Goal: Transaction & Acquisition: Purchase product/service

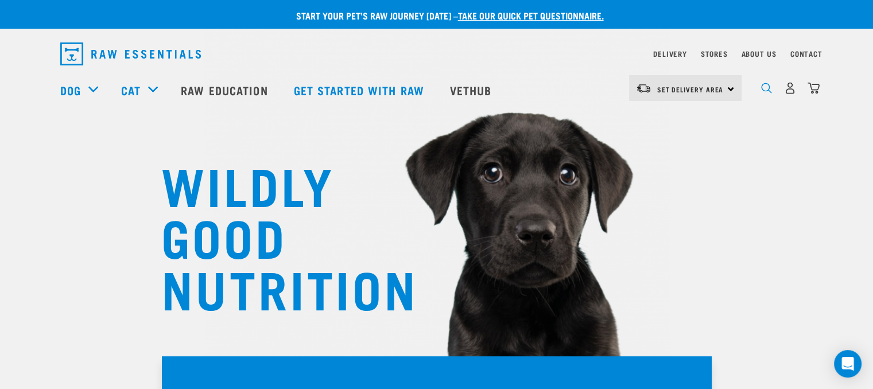
click at [768, 94] on img "dropdown navigation" at bounding box center [766, 88] width 11 height 11
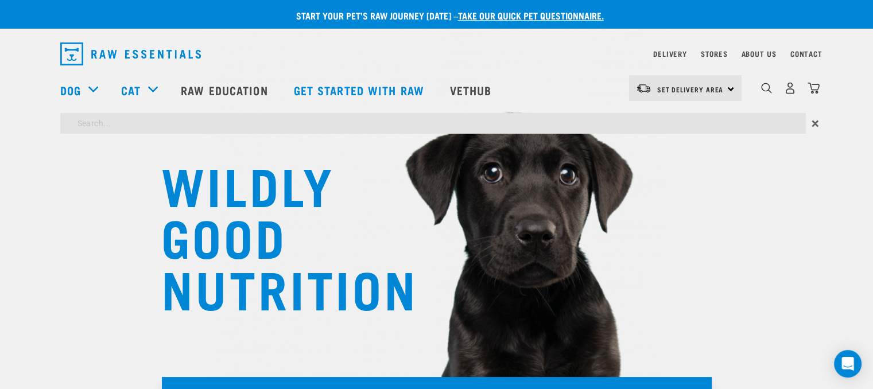
click at [478, 122] on input "search" at bounding box center [432, 123] width 745 height 21
type input "veal tails"
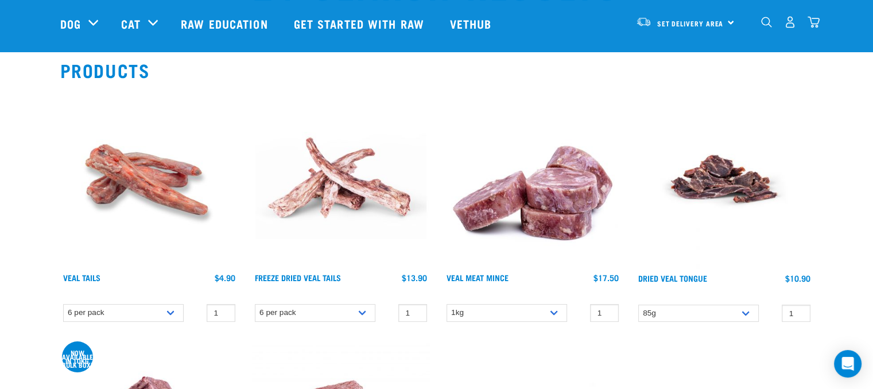
scroll to position [115, 0]
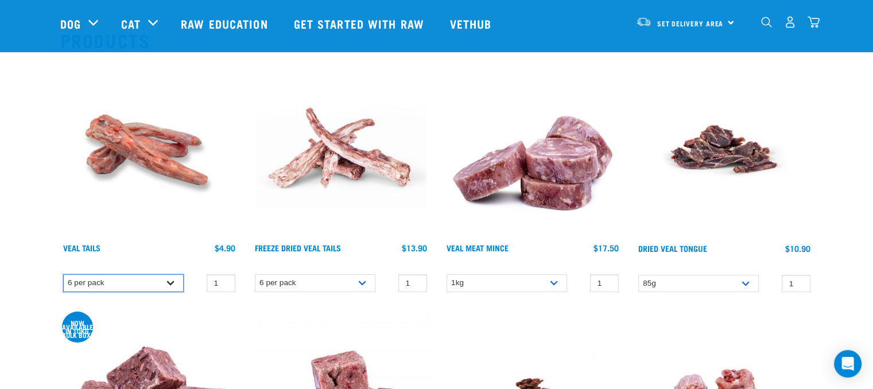
click at [172, 283] on select "6 per pack" at bounding box center [123, 283] width 120 height 18
click at [224, 281] on input "2" at bounding box center [221, 283] width 29 height 18
click at [224, 281] on input "3" at bounding box center [221, 283] width 29 height 18
click at [224, 281] on input "4" at bounding box center [221, 283] width 29 height 18
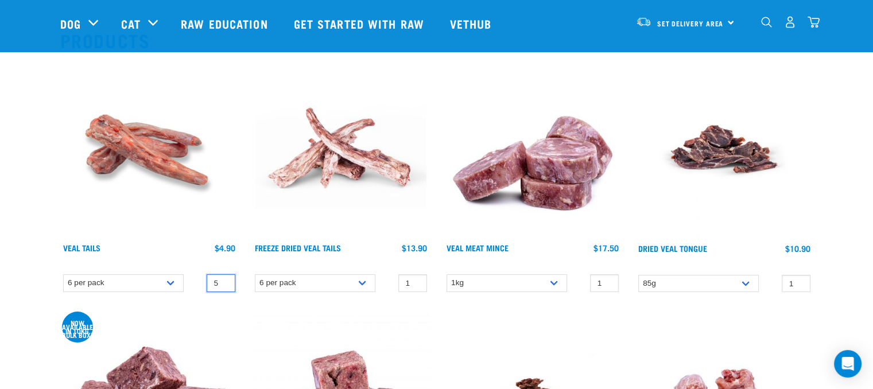
type input "5"
click at [224, 281] on input "5" at bounding box center [221, 283] width 29 height 18
click at [146, 217] on img at bounding box center [149, 149] width 178 height 178
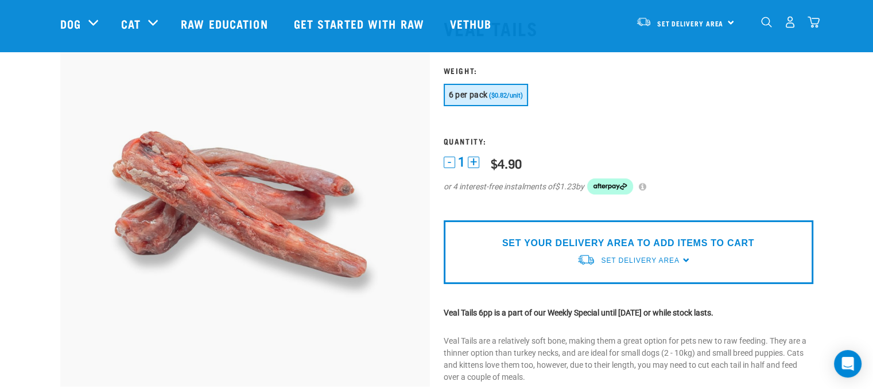
scroll to position [69, 0]
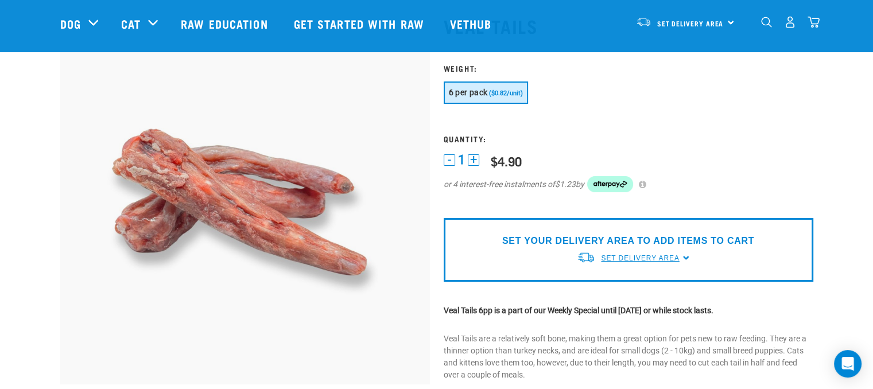
click at [625, 258] on span "Set Delivery Area" at bounding box center [640, 258] width 78 height 8
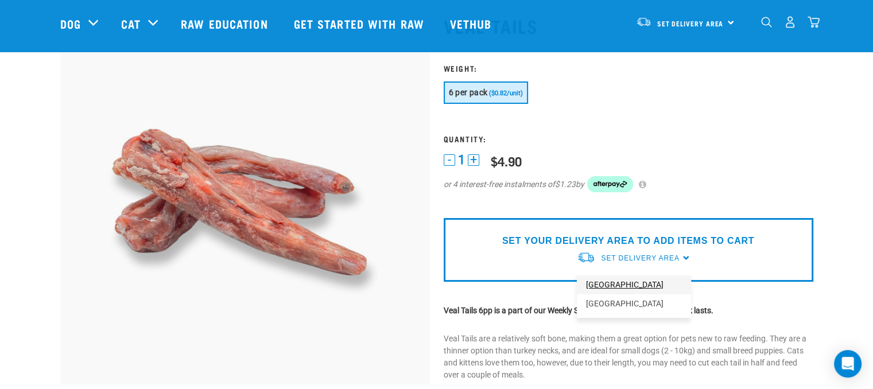
click at [617, 278] on link "[GEOGRAPHIC_DATA]" at bounding box center [634, 284] width 114 height 19
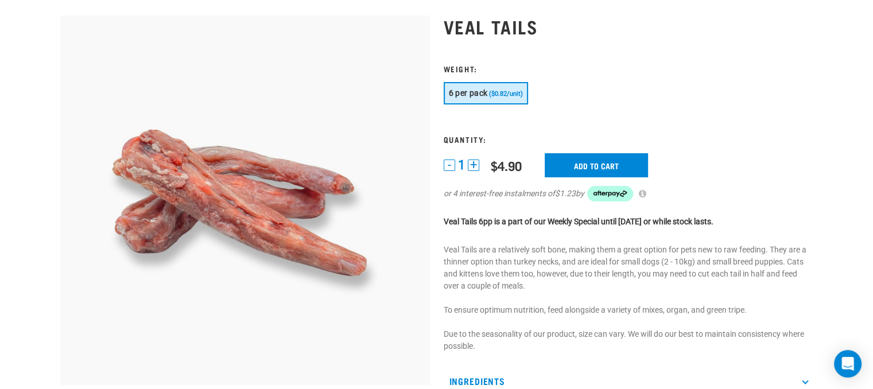
click at [474, 166] on button "+" at bounding box center [473, 164] width 11 height 11
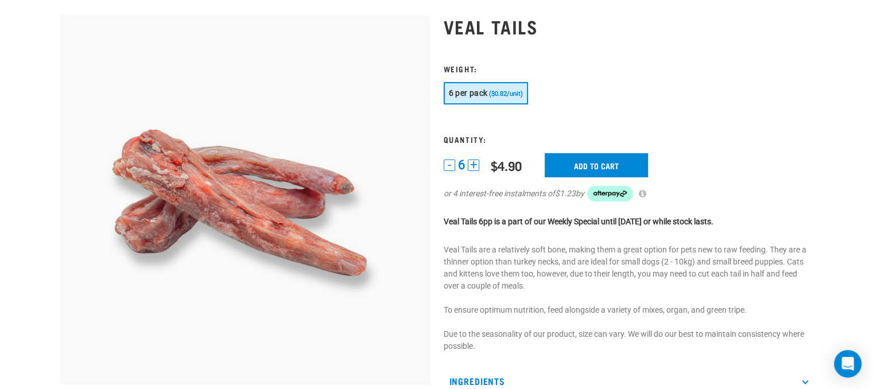
click at [474, 166] on button "+" at bounding box center [473, 164] width 11 height 11
click at [582, 166] on input "Add to cart" at bounding box center [602, 165] width 103 height 24
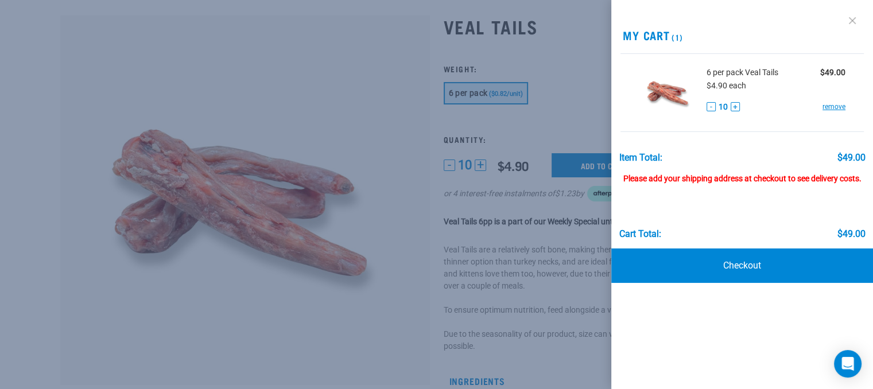
click at [856, 22] on link at bounding box center [852, 20] width 18 height 18
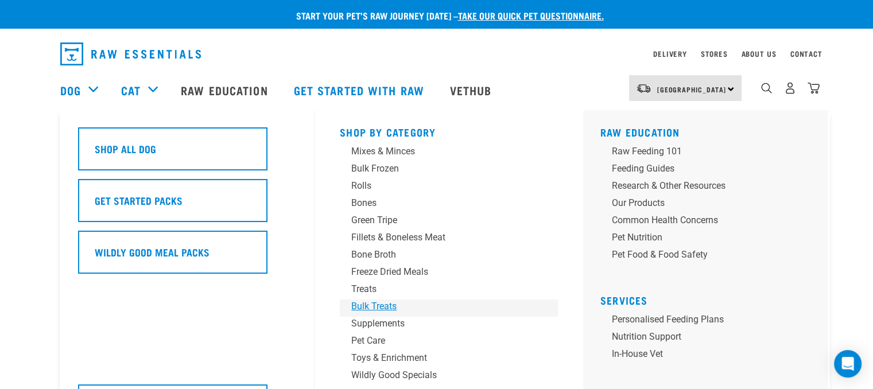
click at [378, 306] on div "Bulk Treats" at bounding box center [440, 306] width 179 height 14
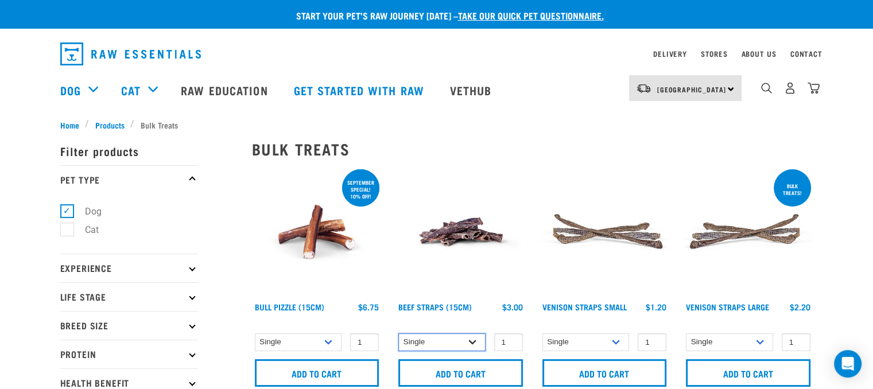
click at [476, 338] on select "Single 6 per pack" at bounding box center [441, 342] width 87 height 18
select select "15447"
click at [398, 333] on select "Single 6 per pack" at bounding box center [441, 342] width 87 height 18
click at [511, 338] on input "2" at bounding box center [508, 342] width 29 height 18
click at [511, 338] on input "3" at bounding box center [508, 342] width 29 height 18
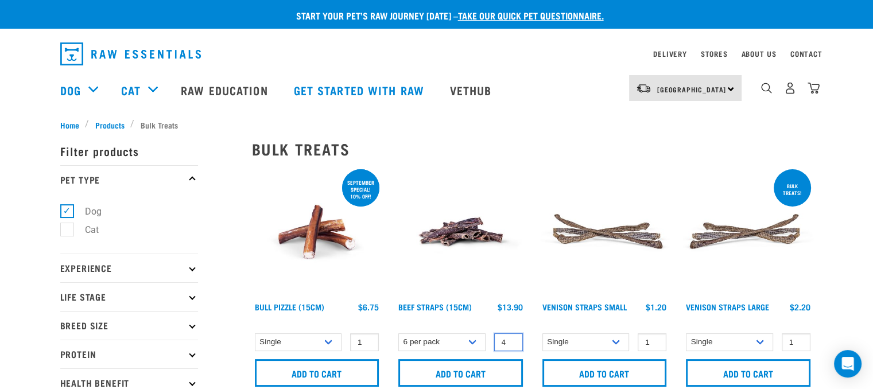
click at [511, 338] on input "4" at bounding box center [508, 342] width 29 height 18
click at [511, 338] on input "5" at bounding box center [508, 342] width 29 height 18
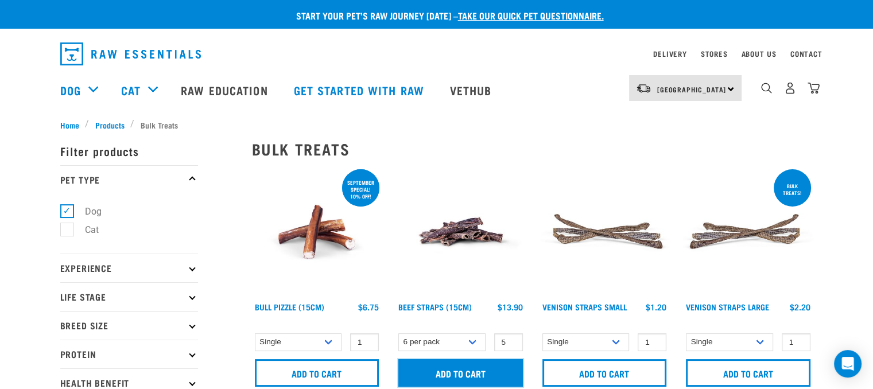
click at [484, 368] on input "Add to cart" at bounding box center [460, 373] width 124 height 28
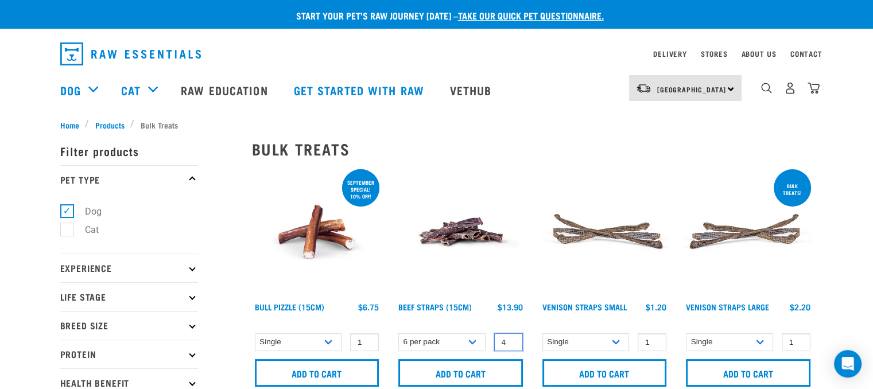
type input "4"
click at [512, 345] on input "4" at bounding box center [508, 342] width 29 height 18
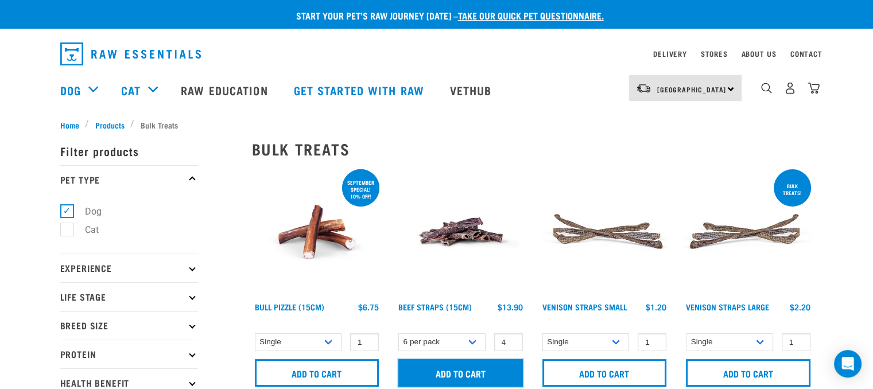
click at [499, 368] on input "Add to cart" at bounding box center [460, 373] width 124 height 28
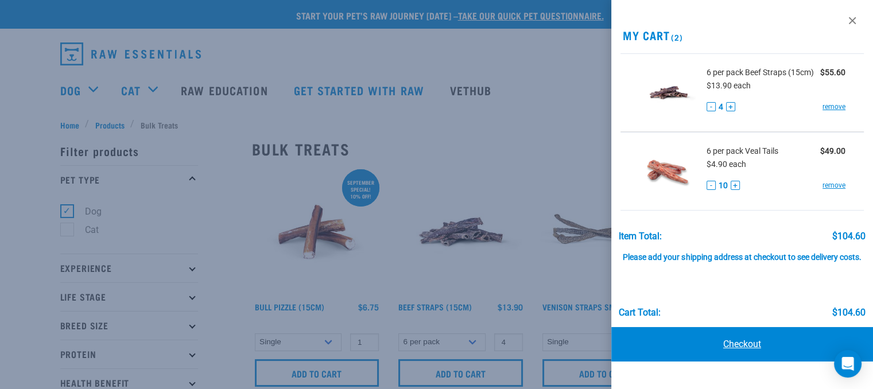
click at [720, 344] on link "Checkout" at bounding box center [742, 344] width 262 height 34
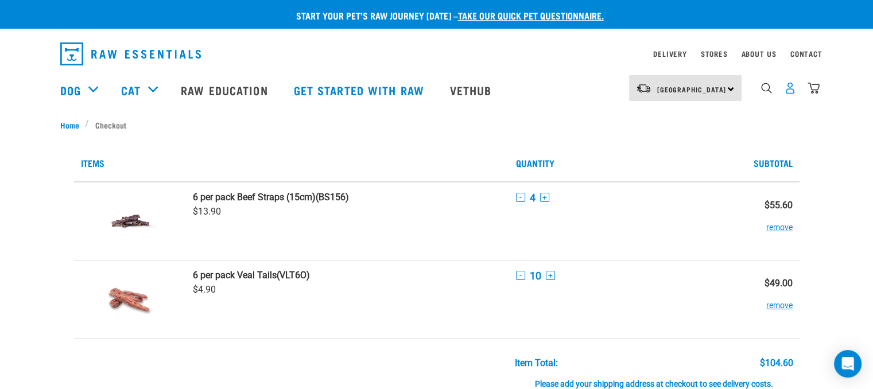
click at [790, 91] on img "dropdown navigation" at bounding box center [790, 88] width 12 height 12
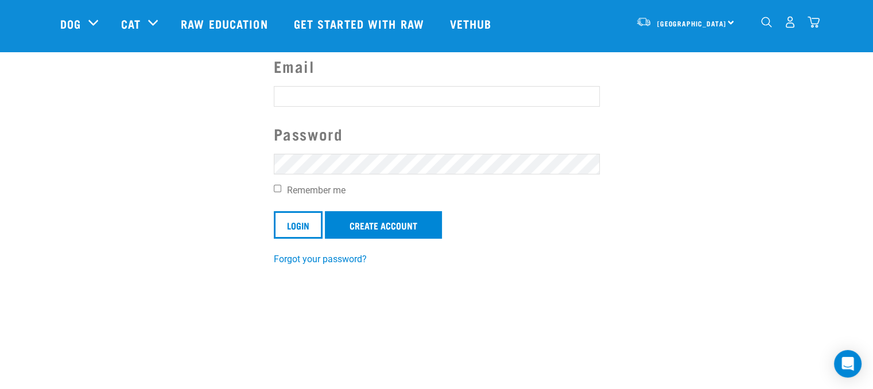
scroll to position [94, 0]
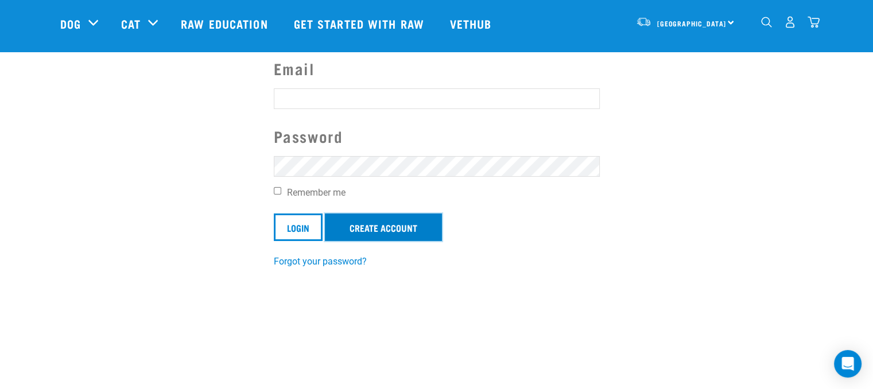
click at [402, 227] on link "Create Account" at bounding box center [383, 227] width 117 height 28
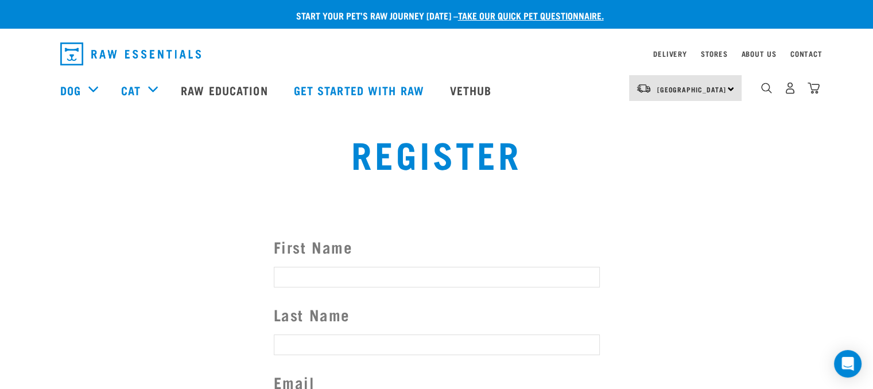
click at [364, 274] on input "First Name" at bounding box center [437, 277] width 326 height 21
type input "[PERSON_NAME]"
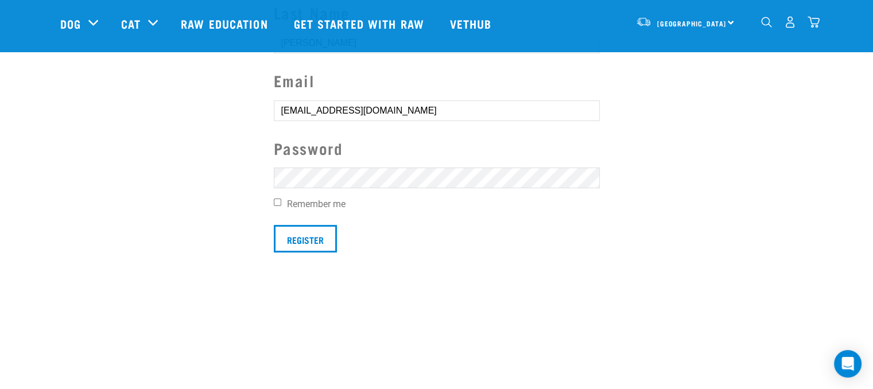
type input "[EMAIL_ADDRESS][DOMAIN_NAME]"
click at [308, 236] on input "Register" at bounding box center [305, 239] width 63 height 28
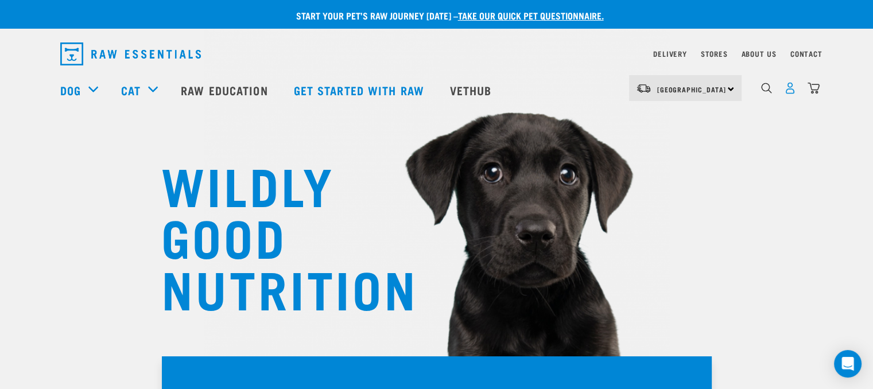
click at [786, 90] on img "dropdown navigation" at bounding box center [790, 88] width 12 height 12
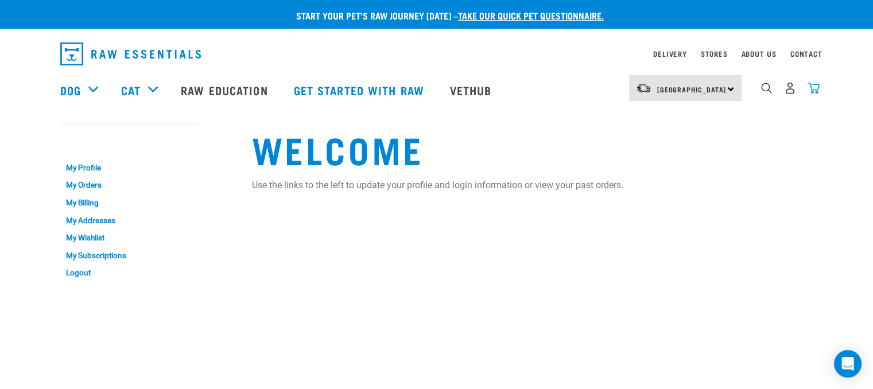
click at [811, 91] on img "dropdown navigation" at bounding box center [813, 88] width 12 height 12
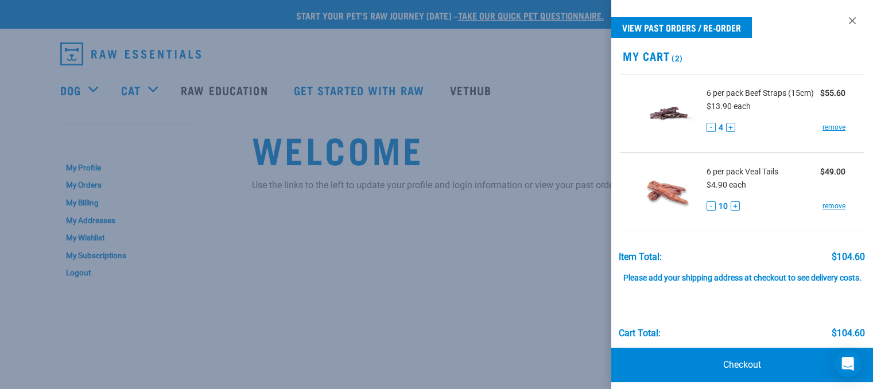
click at [564, 146] on div at bounding box center [436, 194] width 873 height 389
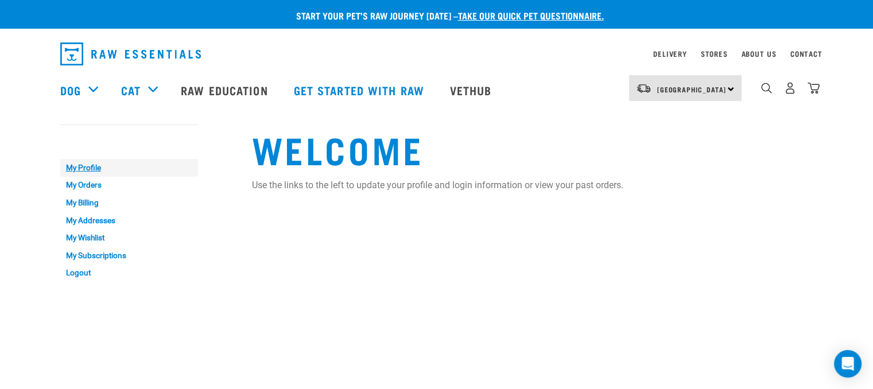
click at [85, 166] on link "My Profile" at bounding box center [129, 168] width 138 height 18
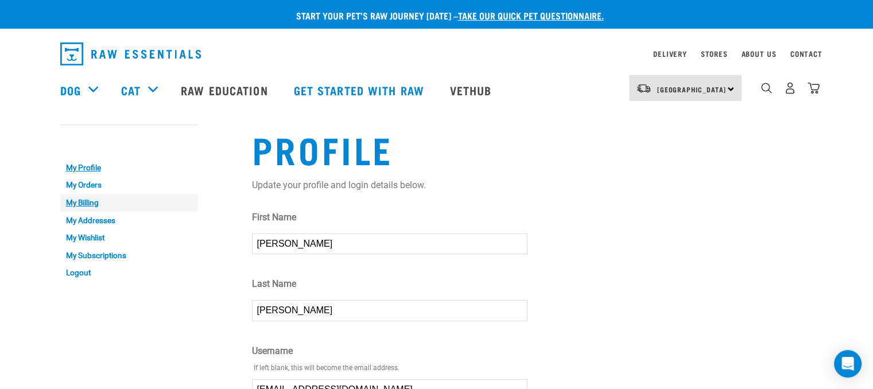
click at [85, 204] on link "My Billing" at bounding box center [129, 203] width 138 height 18
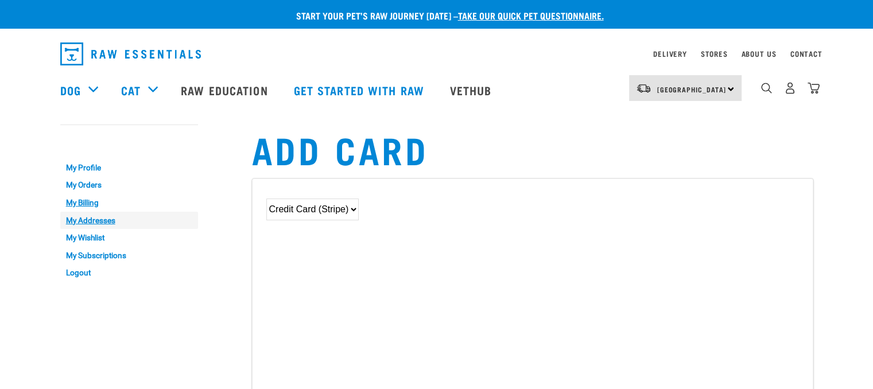
click at [107, 221] on link "My Addresses" at bounding box center [129, 221] width 138 height 18
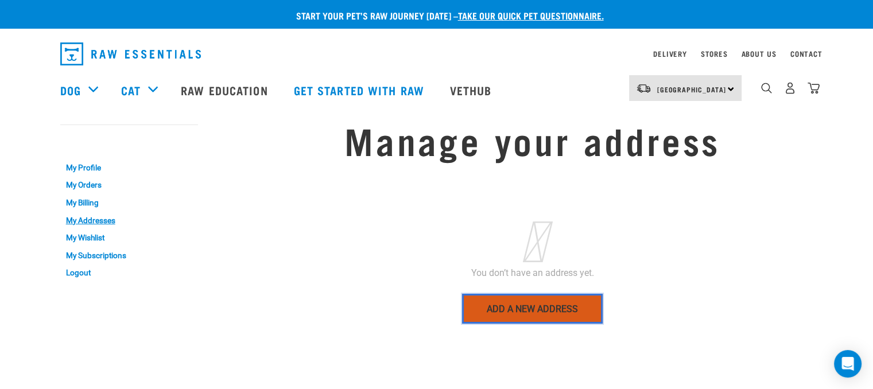
click at [528, 310] on link "Add a new address" at bounding box center [532, 309] width 141 height 30
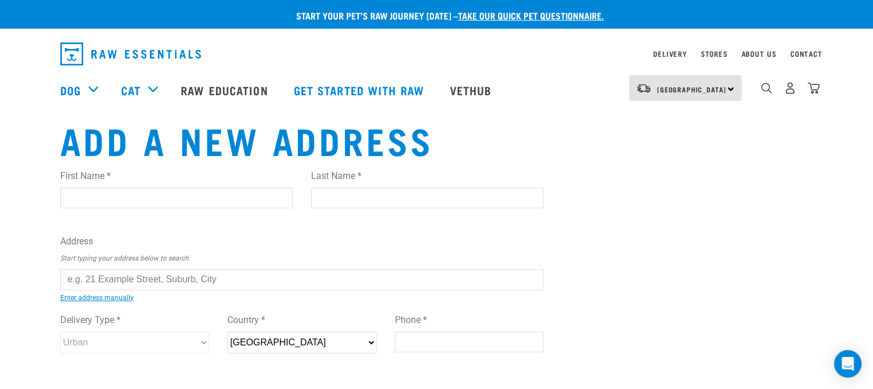
click at [218, 200] on input "First Name *" at bounding box center [176, 198] width 232 height 21
type input "[PERSON_NAME]"
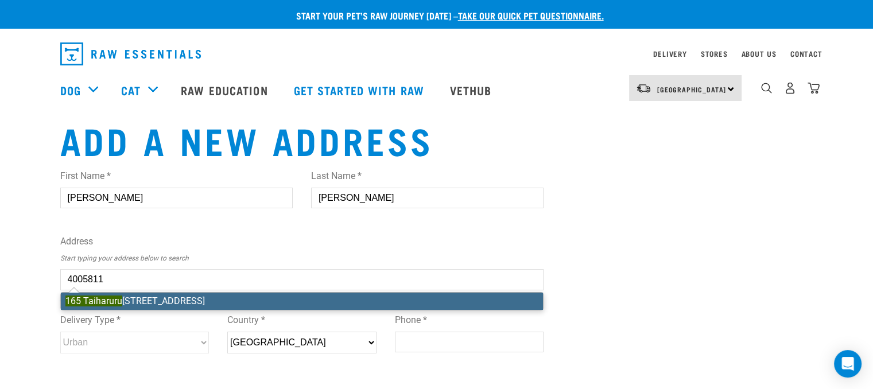
click at [167, 297] on li "[STREET_ADDRESS][GEOGRAPHIC_DATA]" at bounding box center [302, 301] width 482 height 17
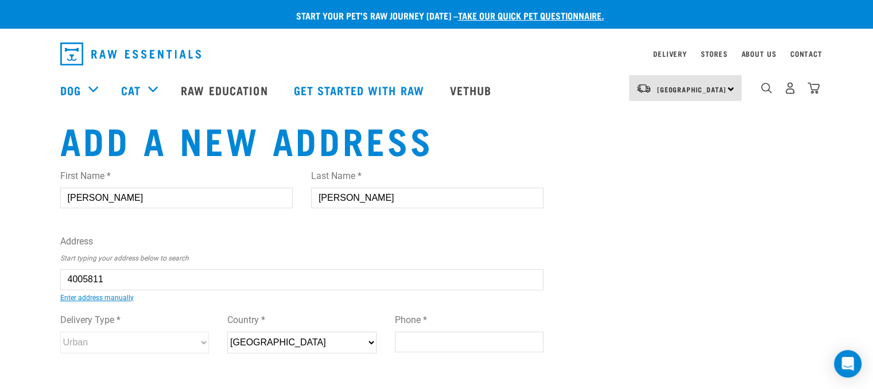
type input "[STREET_ADDRESS][GEOGRAPHIC_DATA]"
type input "[STREET_ADDRESS]"
type input "RD 1"
type input "Onerahi"
type input "Northland"
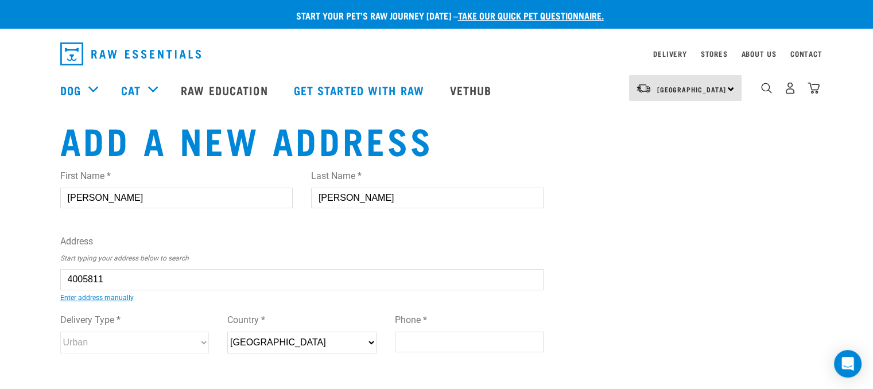
select select "NTL"
type input "0192"
select select "Rural"
type input "[STREET_ADDRESS][GEOGRAPHIC_DATA]"
click at [475, 345] on input "Phone *" at bounding box center [469, 342] width 149 height 21
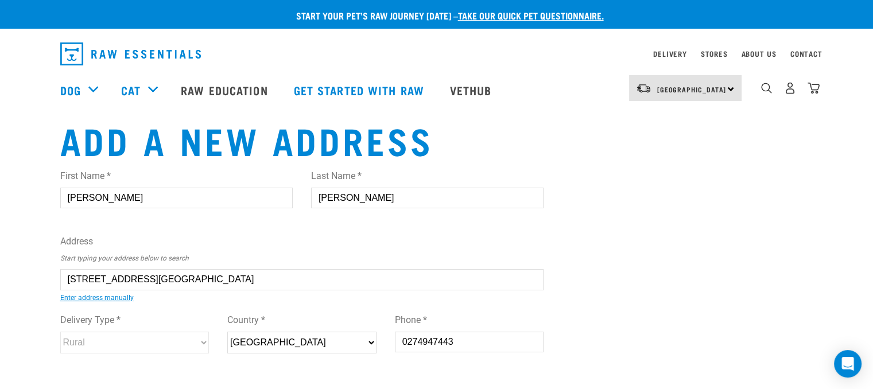
type input "0274947443"
click at [683, 310] on div "Add a new address First Name * [PERSON_NAME] Last Name * [PERSON_NAME] Address …" at bounding box center [436, 295] width 771 height 352
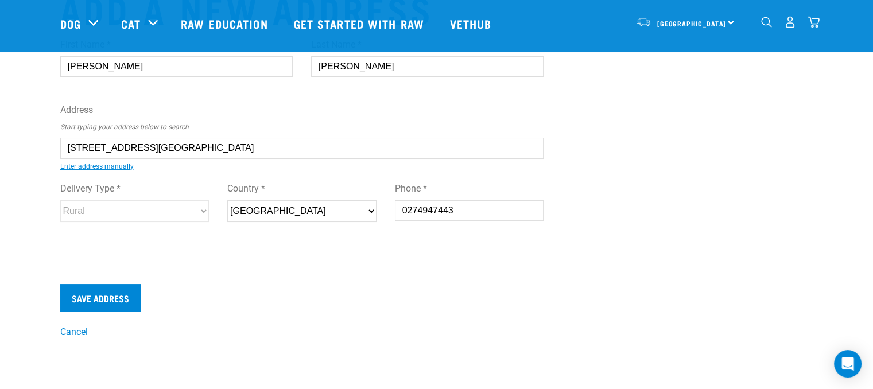
scroll to position [46, 0]
click at [122, 298] on input "Save Address" at bounding box center [100, 299] width 80 height 28
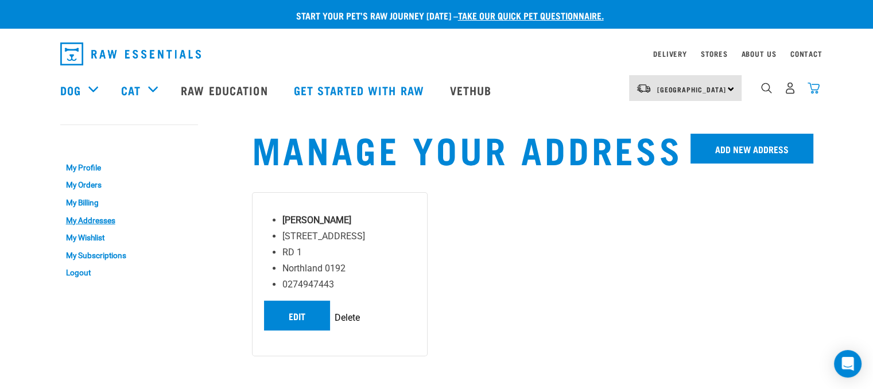
click at [811, 90] on img "dropdown navigation" at bounding box center [813, 88] width 12 height 12
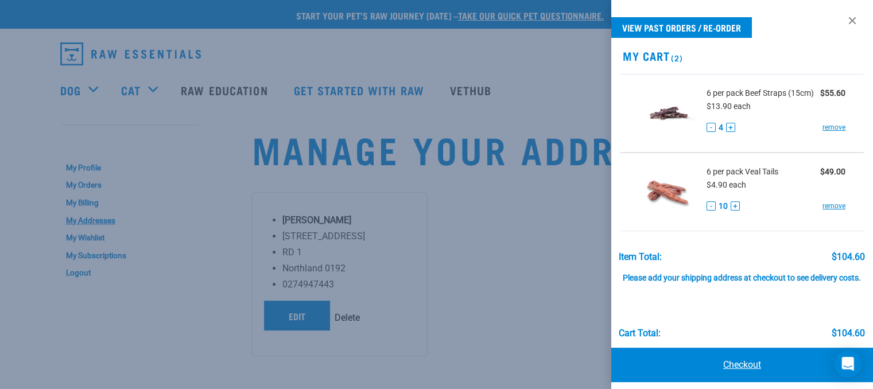
click at [708, 369] on link "Checkout" at bounding box center [742, 365] width 262 height 34
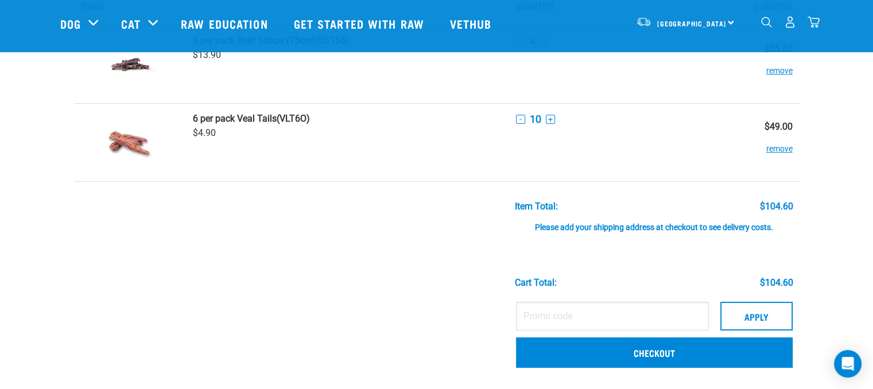
scroll to position [78, 0]
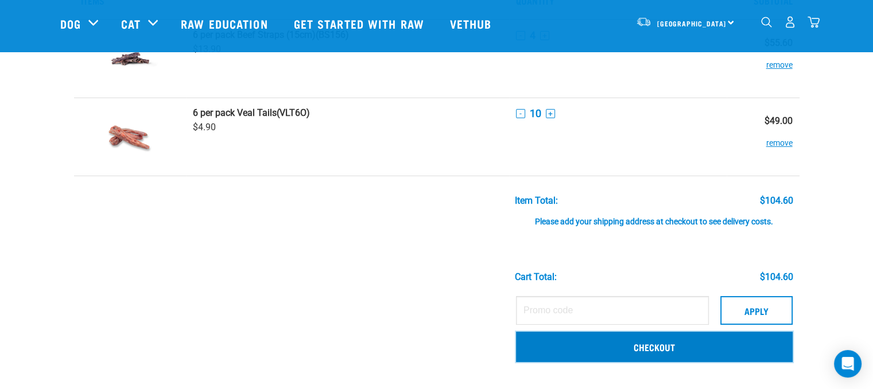
click at [601, 346] on link "Checkout" at bounding box center [654, 347] width 276 height 30
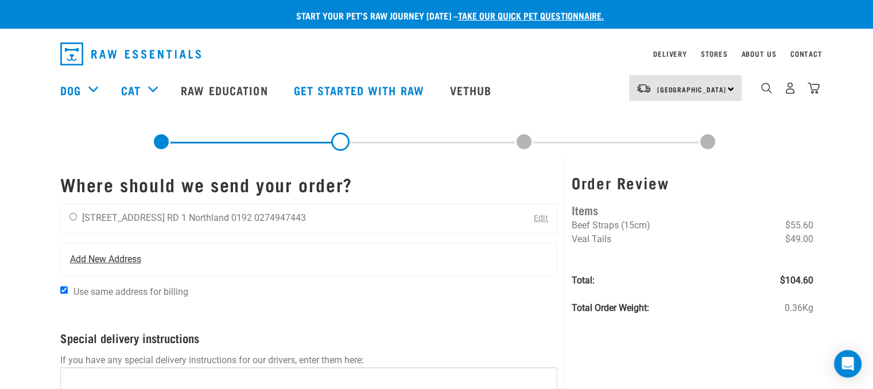
click at [119, 256] on span "Add New Address" at bounding box center [105, 259] width 71 height 14
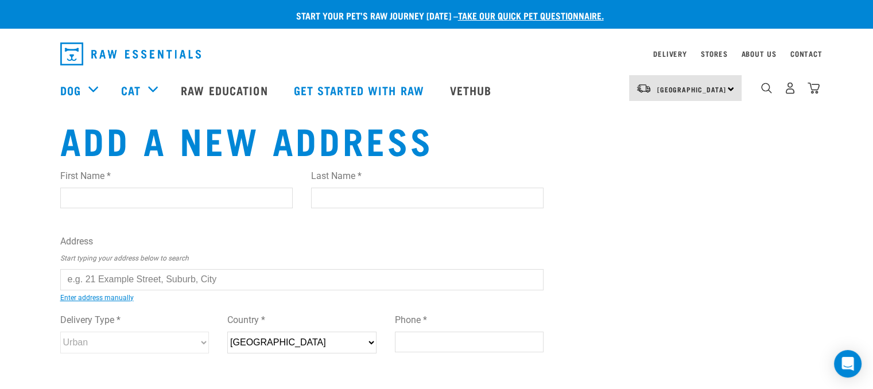
click at [135, 194] on input "First Name *" at bounding box center [176, 198] width 232 height 21
type input "Julie"
type input "Harris"
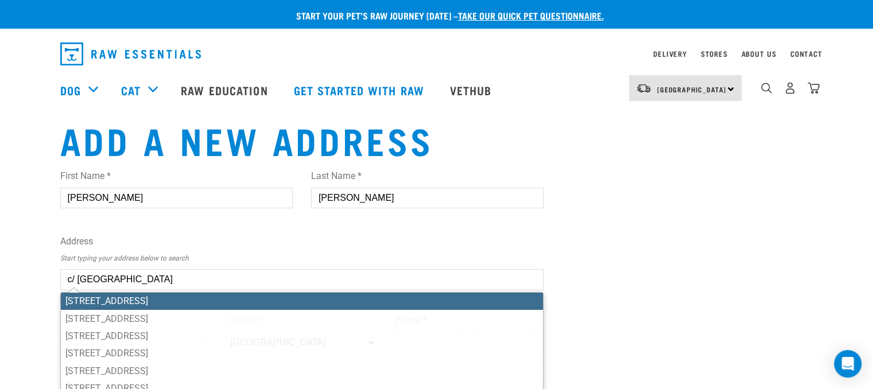
type input "c/ NZ"
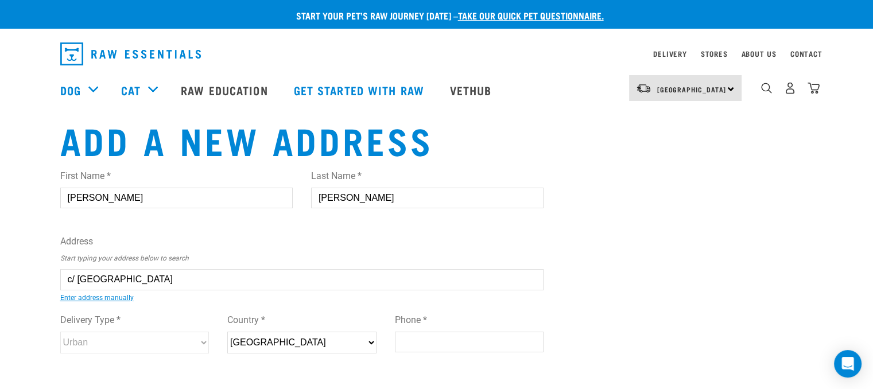
click at [135, 194] on input "Julie" at bounding box center [176, 198] width 232 height 21
type input "Julie"
click at [135, 281] on input "c/ NZ" at bounding box center [302, 279] width 484 height 21
type input "c"
click at [73, 288] on li "11 Dyer Street, Raumanga, Whangārei 0110" at bounding box center [73, 288] width 0 height 0
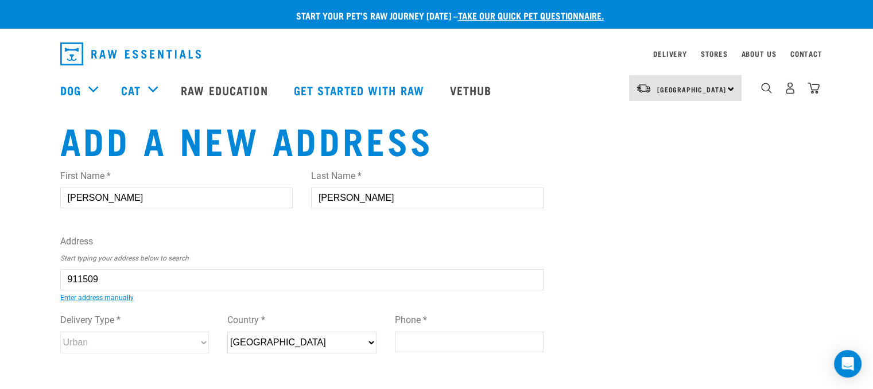
type input "11 Dyer Street, Raumanga, Whangārei 0110"
type input "11 Dyer Street"
type input "Raumanga"
type input "Northland"
select select "NTL"
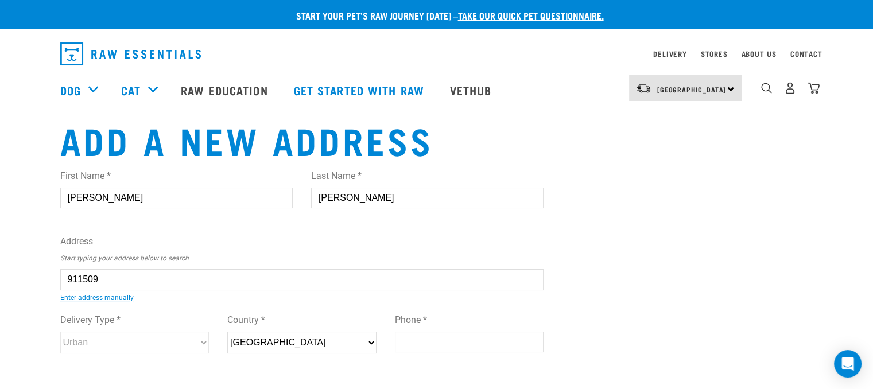
type input "0110"
select select "Urban"
type input "11 Dyer Street, Raumanga, Whangārei 0110"
click at [404, 340] on input "Phone *" at bounding box center [469, 342] width 149 height 21
type input "0274947443"
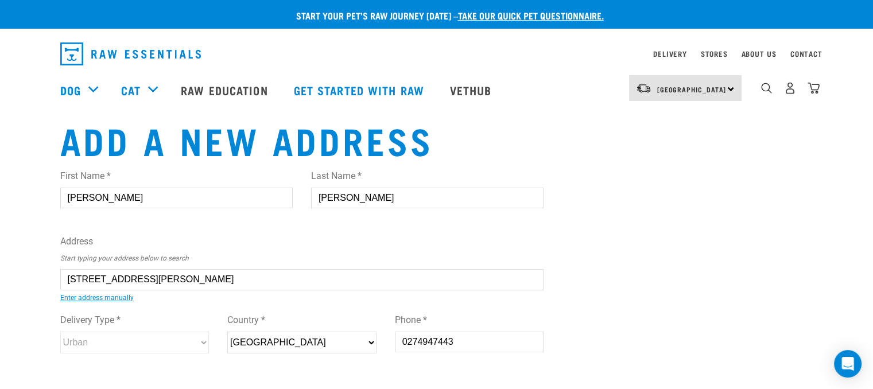
click at [656, 299] on div "Add a new address First Name * Julie Last Name * Harris Address Start typing yo…" at bounding box center [436, 295] width 771 height 352
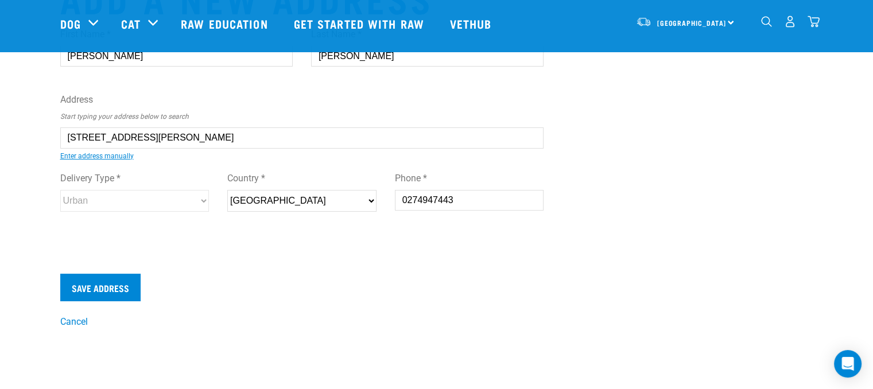
scroll to position [111, 0]
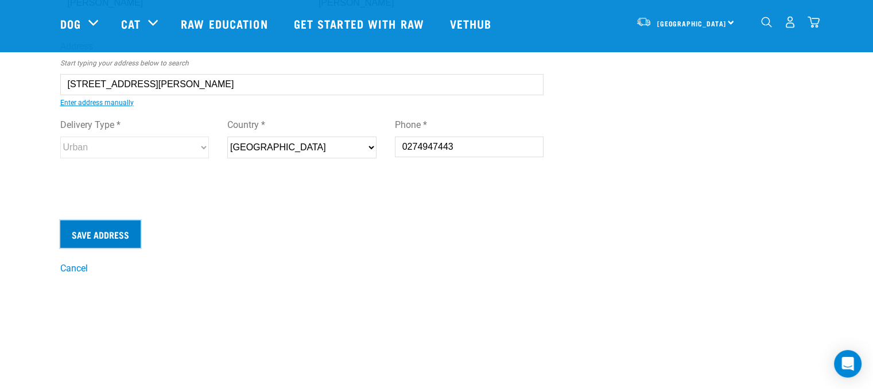
click at [127, 237] on input "Save Address" at bounding box center [100, 234] width 80 height 28
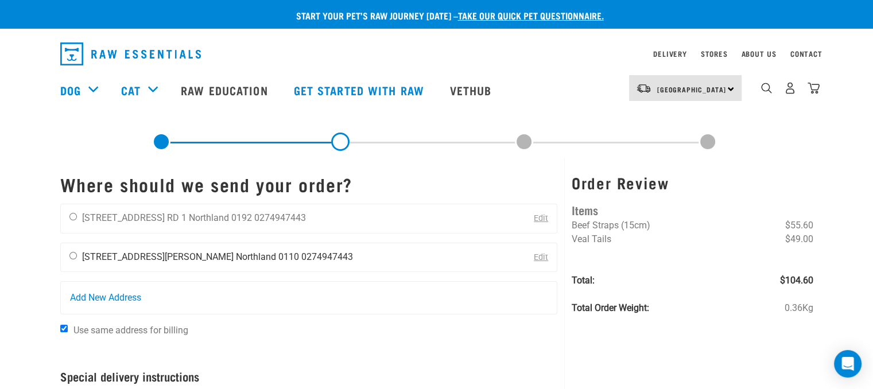
click at [74, 253] on input "radio" at bounding box center [72, 255] width 7 height 7
radio input "true"
click at [367, 340] on form "Where should we send your order? [PERSON_NAME] [STREET_ADDRESS] RD 1 [GEOGRAPHI…" at bounding box center [308, 377] width 497 height 407
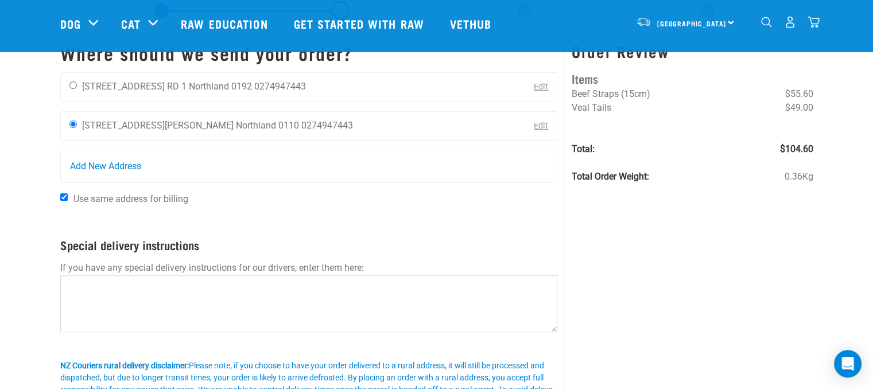
scroll to position [69, 0]
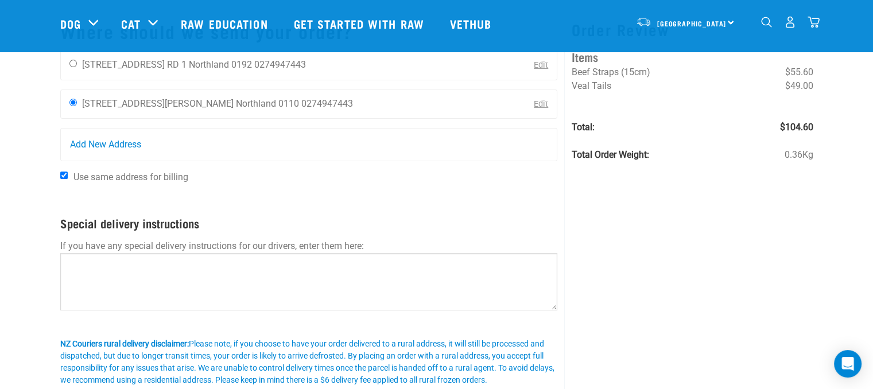
click at [64, 175] on input "Use same address for billing" at bounding box center [63, 175] width 7 height 7
checkbox input "false"
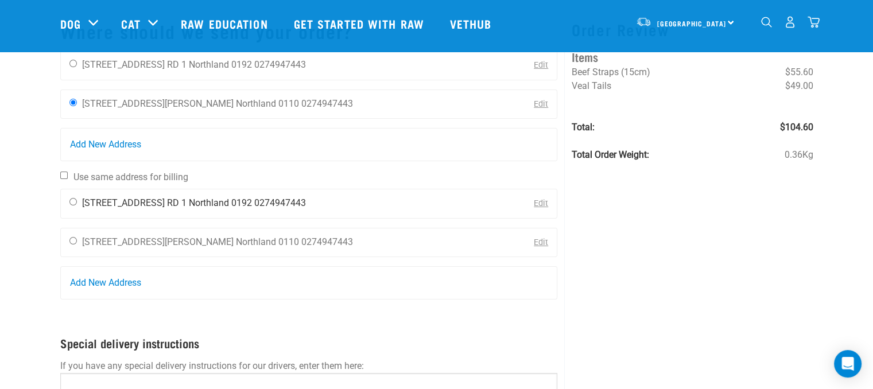
click at [72, 200] on input "radio" at bounding box center [72, 201] width 7 height 7
radio input "true"
click at [675, 235] on div "Order Review Items Beef Straps (15cm) $55.60 Veal Tails $49.00 Total: $104.60 T…" at bounding box center [691, 280] width 255 height 550
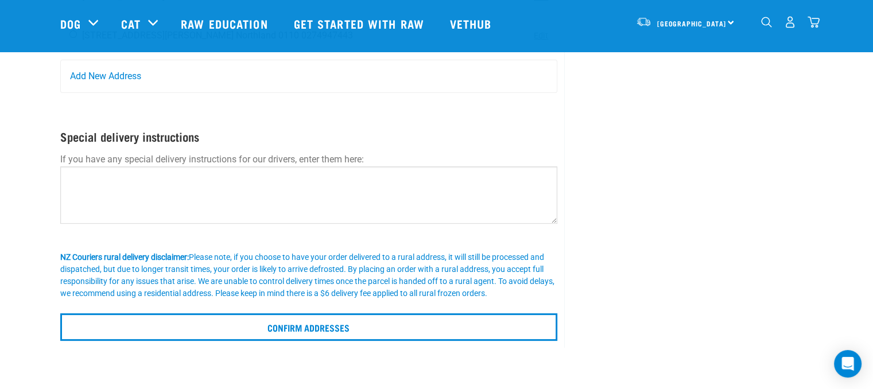
scroll to position [252, 0]
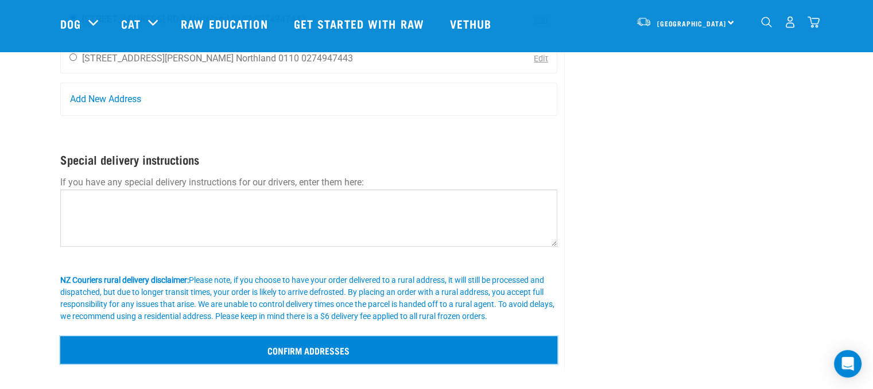
click at [353, 349] on input "Confirm addresses" at bounding box center [308, 350] width 497 height 28
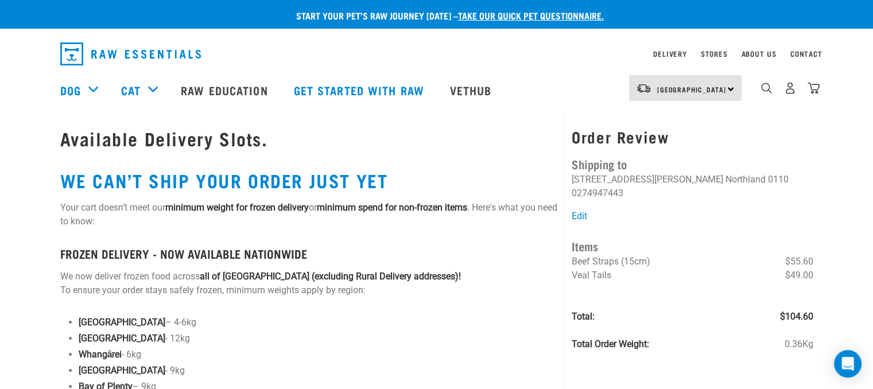
scroll to position [23, 0]
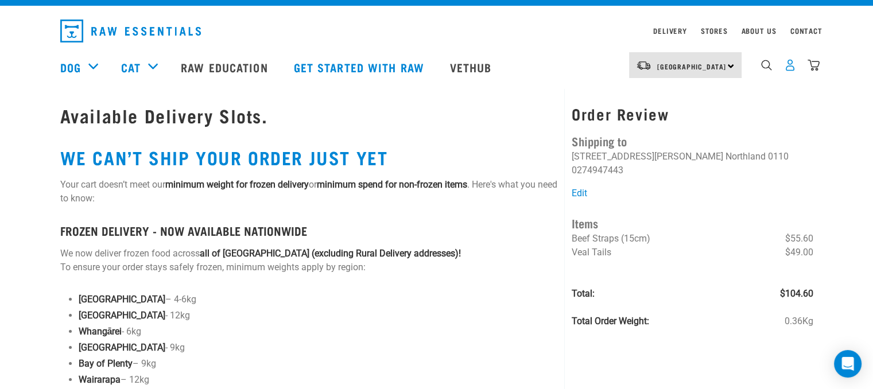
click at [792, 69] on img "dropdown navigation" at bounding box center [790, 65] width 12 height 12
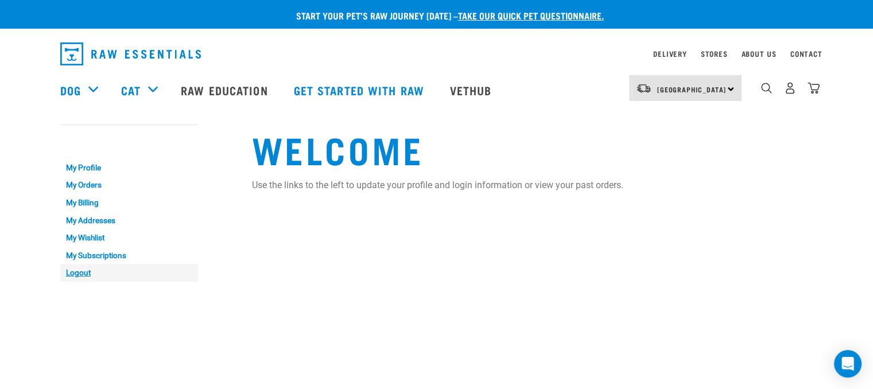
click at [87, 272] on link "Logout" at bounding box center [129, 273] width 138 height 18
